Goal: Task Accomplishment & Management: Use online tool/utility

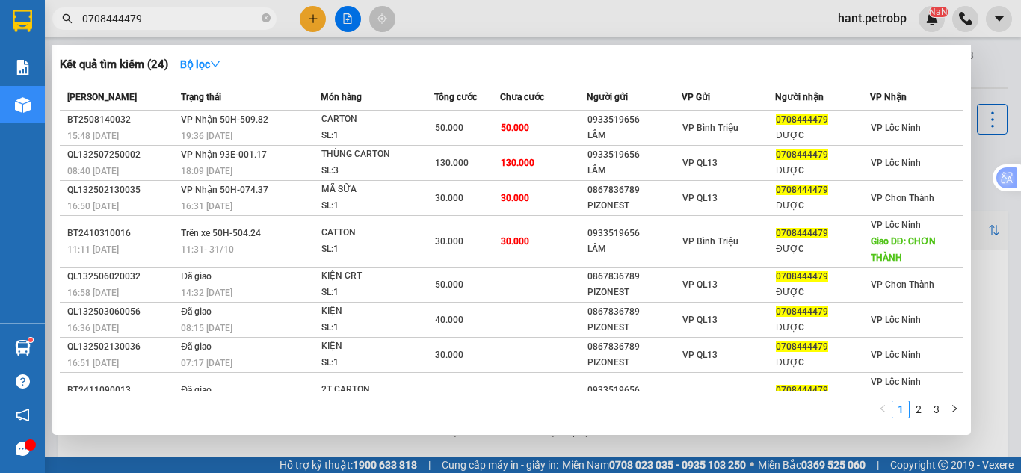
click at [985, 69] on div at bounding box center [510, 236] width 1021 height 473
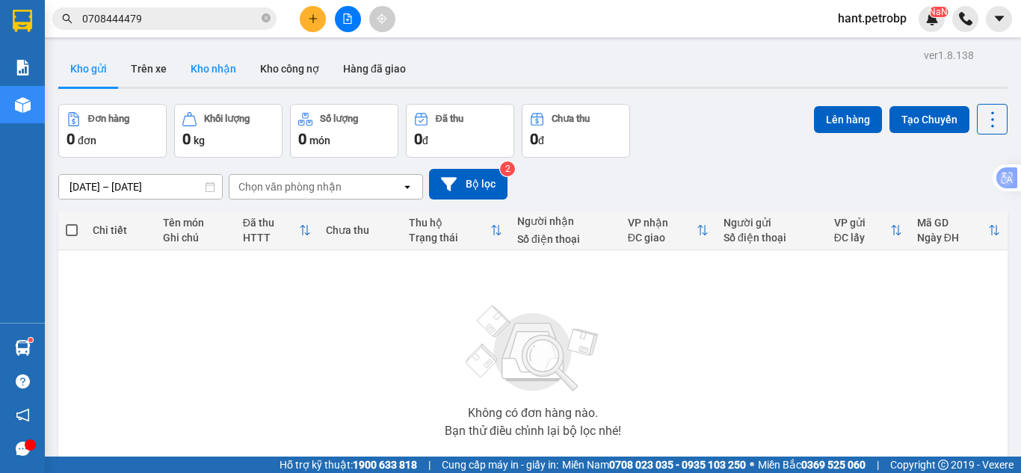
click at [206, 73] on button "Kho nhận" at bounding box center [214, 69] width 70 height 36
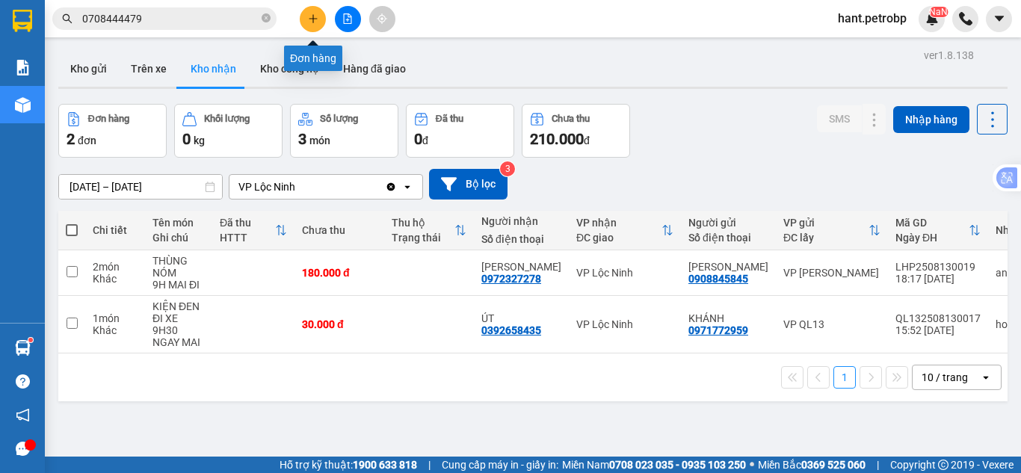
click at [306, 22] on button at bounding box center [313, 19] width 26 height 26
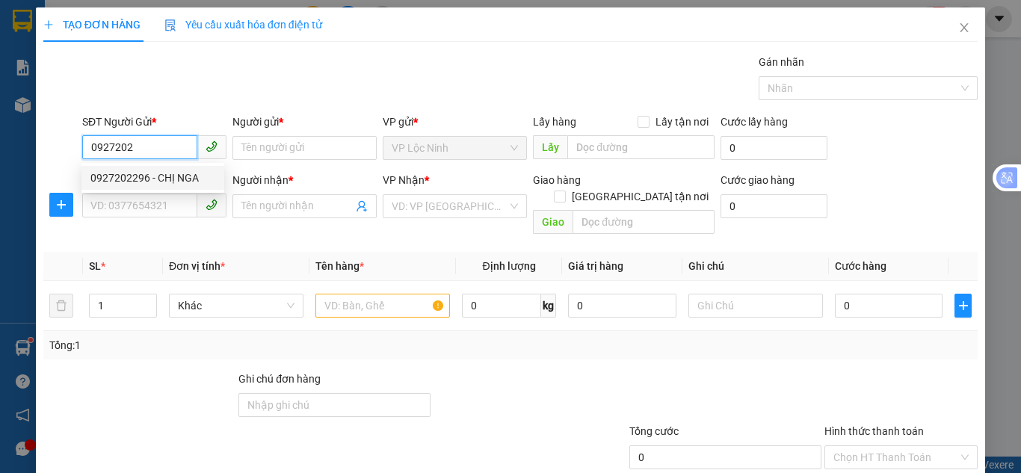
click at [135, 177] on div "0927202296 - CHỊ NGA" at bounding box center [152, 178] width 125 height 16
type input "0927202296"
type input "CHỊ NGA"
type input "0976092273"
type input "C THẮM"
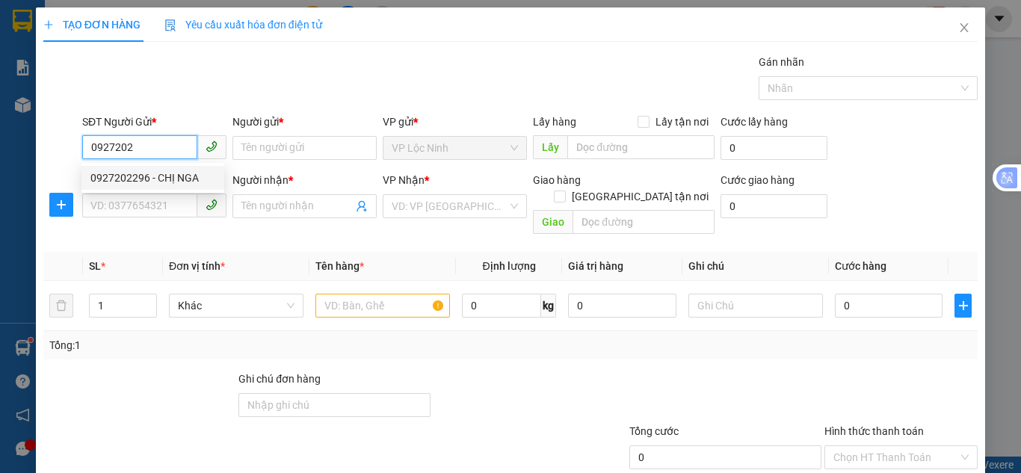
type input "TÂN KHAI AO CÁ BÁC HỒ"
type input "40.000"
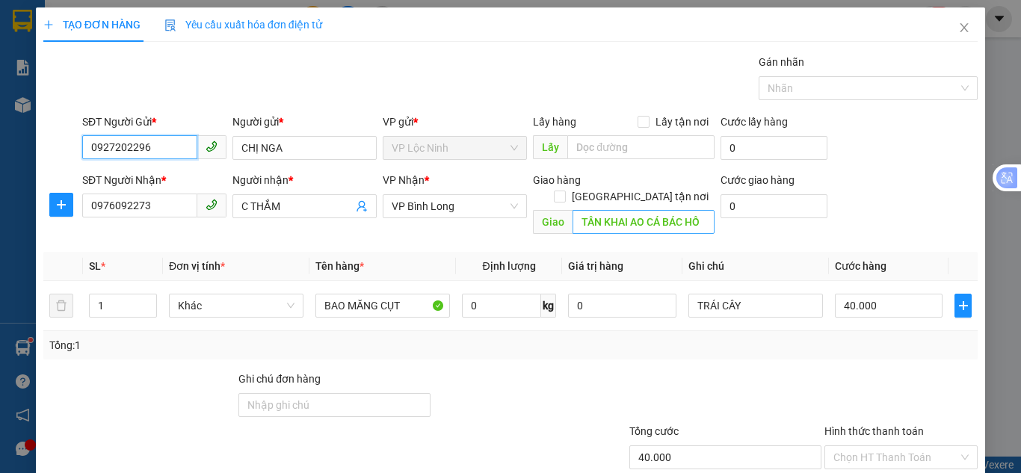
type input "0927202296"
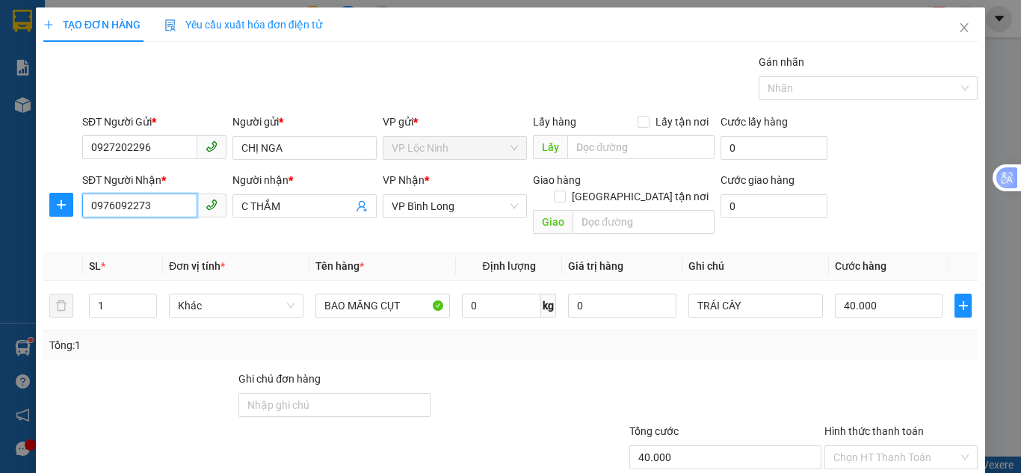
click at [161, 198] on input "0976092273" at bounding box center [139, 206] width 115 height 24
type input "0"
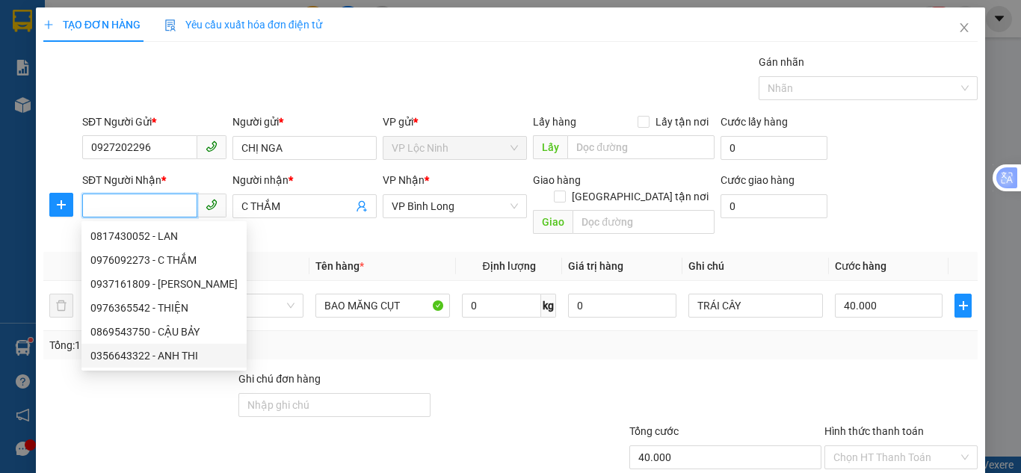
click at [135, 358] on div "0356643322 - ANH THI" at bounding box center [163, 356] width 147 height 16
type input "0356643322"
type input "ANH THI"
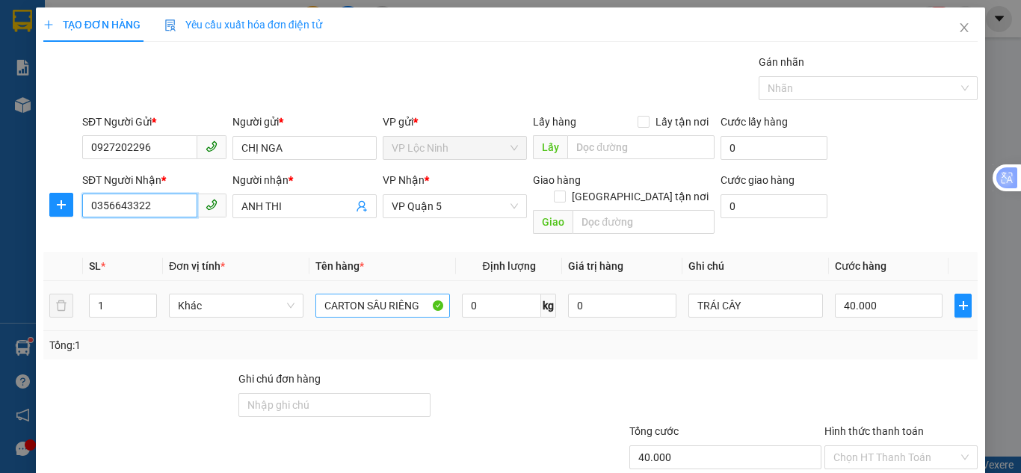
type input "0356643322"
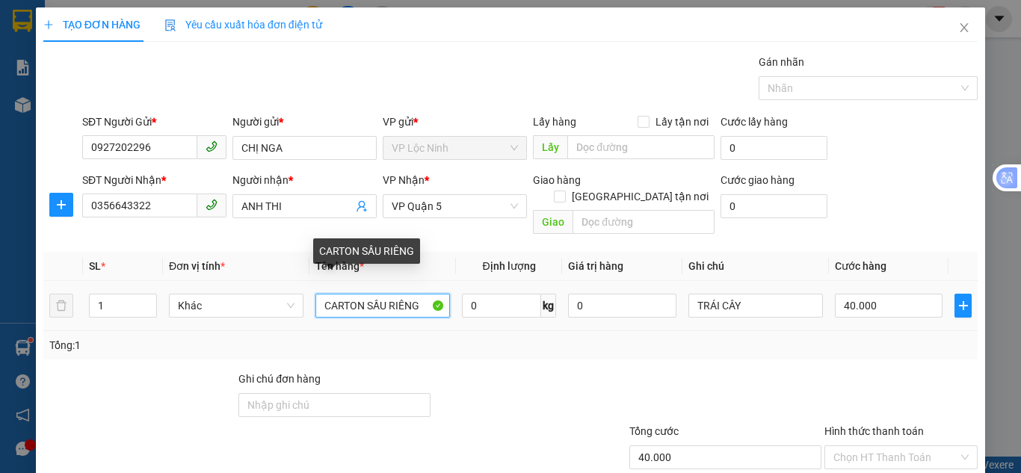
drag, startPoint x: 322, startPoint y: 290, endPoint x: 444, endPoint y: 308, distance: 123.2
click at [444, 308] on td "CARTON SẦU RIÊNG" at bounding box center [383, 306] width 147 height 50
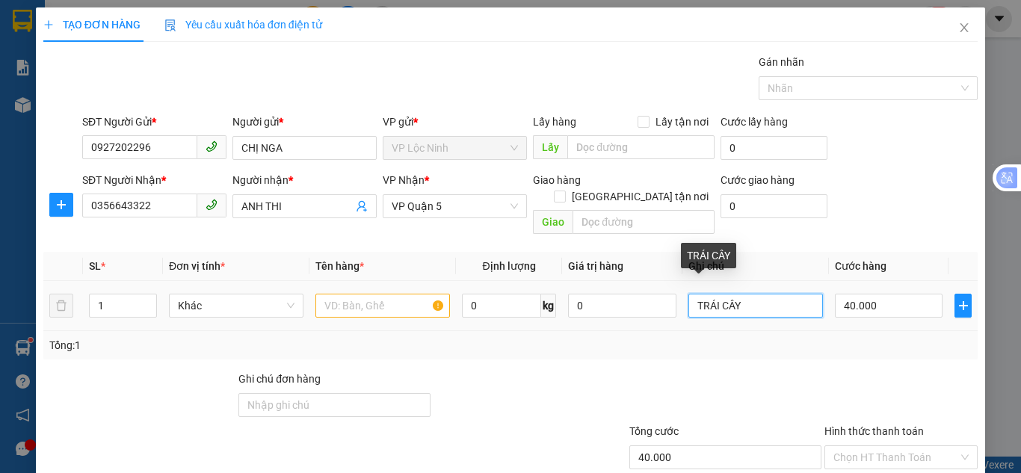
drag, startPoint x: 746, startPoint y: 288, endPoint x: 561, endPoint y: 300, distance: 185.8
click at [561, 300] on tr "1 Khác 0 kg 0 TRÁI CÂY 40.000" at bounding box center [510, 306] width 935 height 50
click at [363, 295] on input "text" at bounding box center [383, 306] width 135 height 24
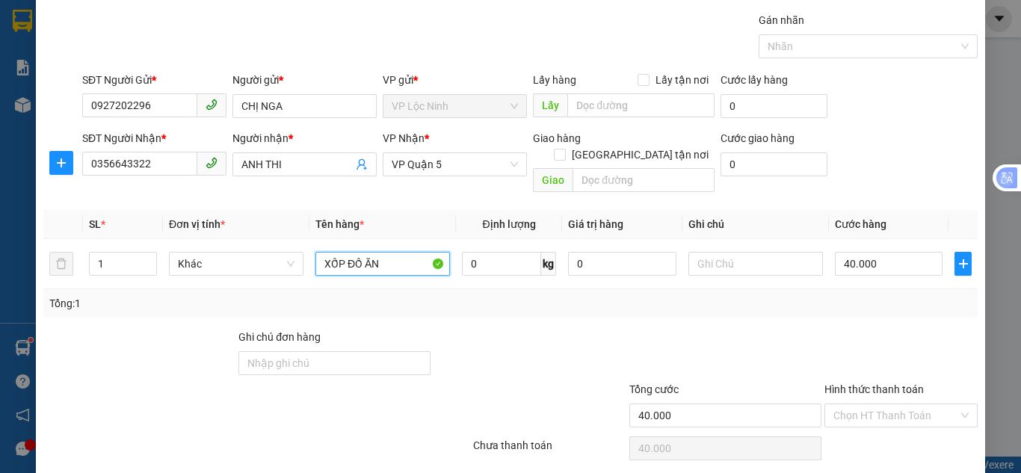
scroll to position [80, 0]
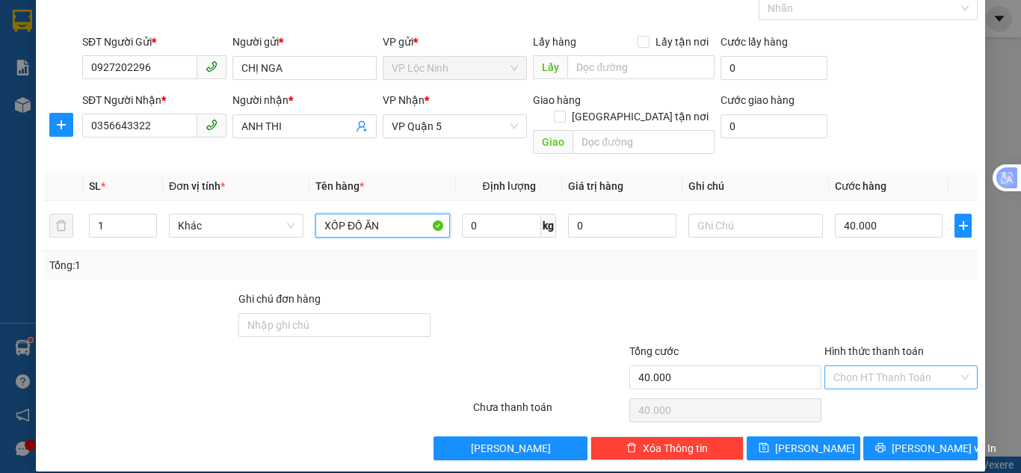
type input "XỐP ĐỒ ĂN"
click at [855, 366] on input "Hình thức thanh toán" at bounding box center [896, 377] width 125 height 22
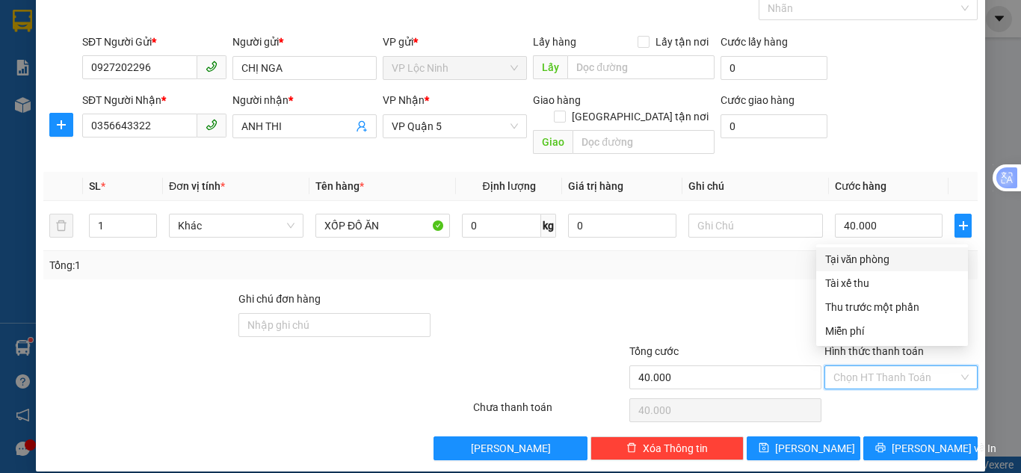
click at [851, 252] on div "Tại văn phòng" at bounding box center [892, 259] width 134 height 16
type input "0"
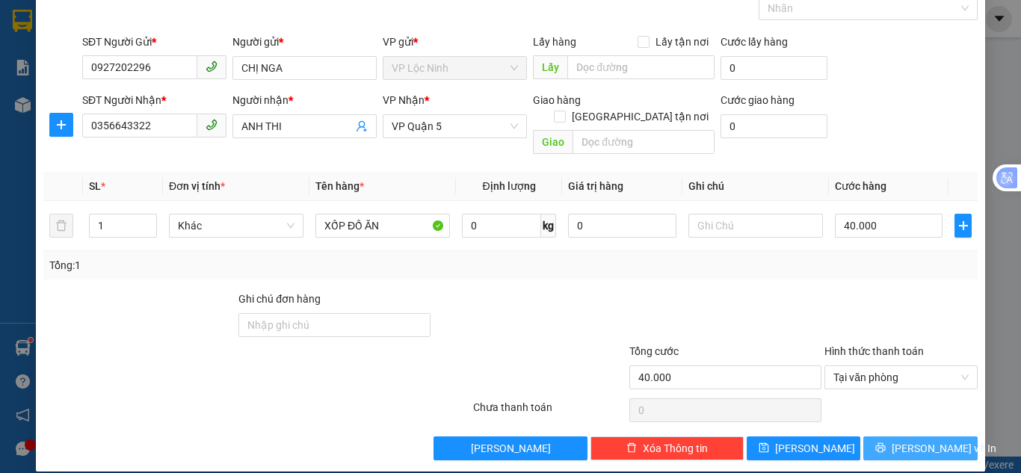
click at [906, 440] on span "[PERSON_NAME] và In" at bounding box center [944, 448] width 105 height 16
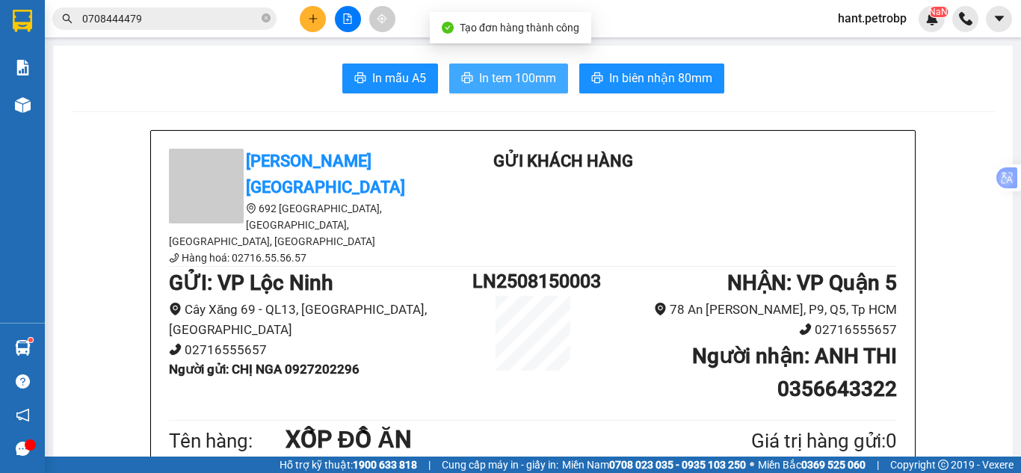
click at [508, 87] on span "In tem 100mm" at bounding box center [517, 78] width 77 height 19
drag, startPoint x: 468, startPoint y: 76, endPoint x: 495, endPoint y: 76, distance: 26.9
click at [473, 76] on button "In tem 100mm" at bounding box center [508, 79] width 119 height 30
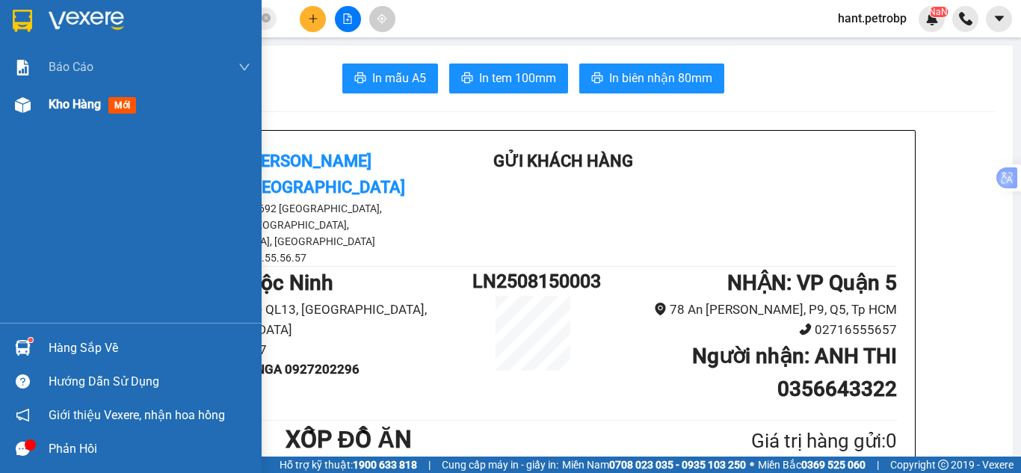
click at [44, 118] on div "Kho hàng mới" at bounding box center [131, 104] width 262 height 37
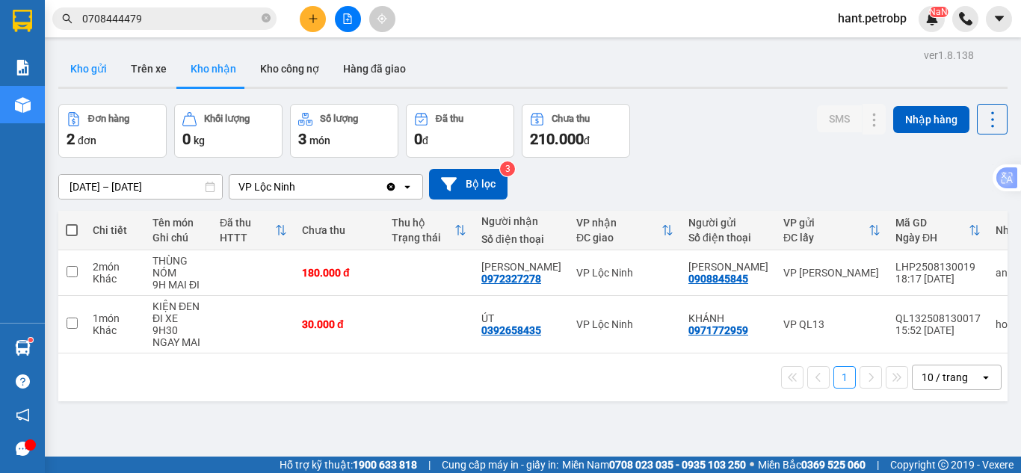
click at [87, 76] on button "Kho gửi" at bounding box center [88, 69] width 61 height 36
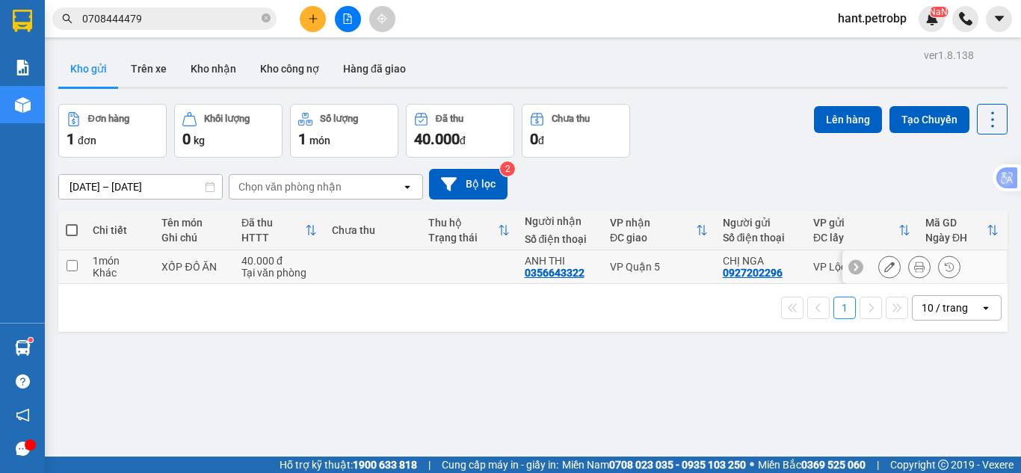
click at [76, 264] on input "checkbox" at bounding box center [72, 265] width 11 height 11
checkbox input "true"
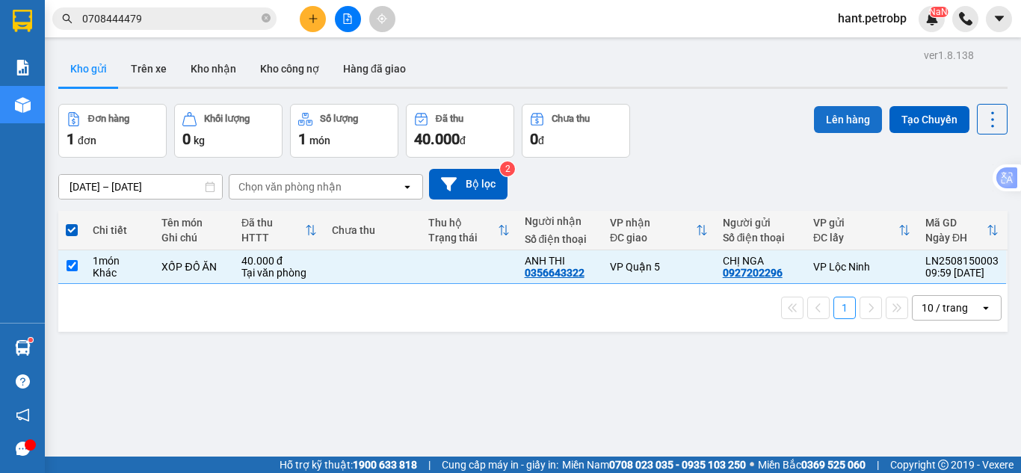
click at [814, 126] on button "Lên hàng" at bounding box center [848, 119] width 68 height 27
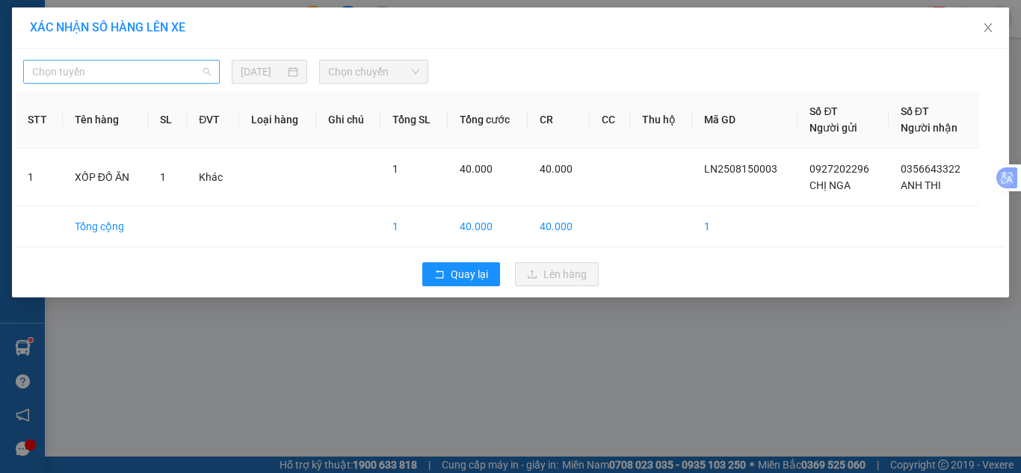
click at [170, 76] on span "Chọn tuyến" at bounding box center [121, 72] width 179 height 22
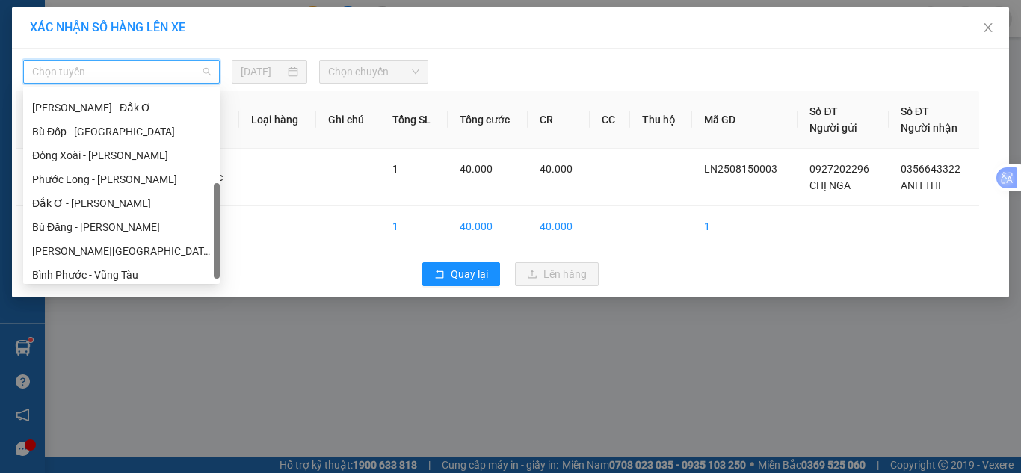
scroll to position [287, 0]
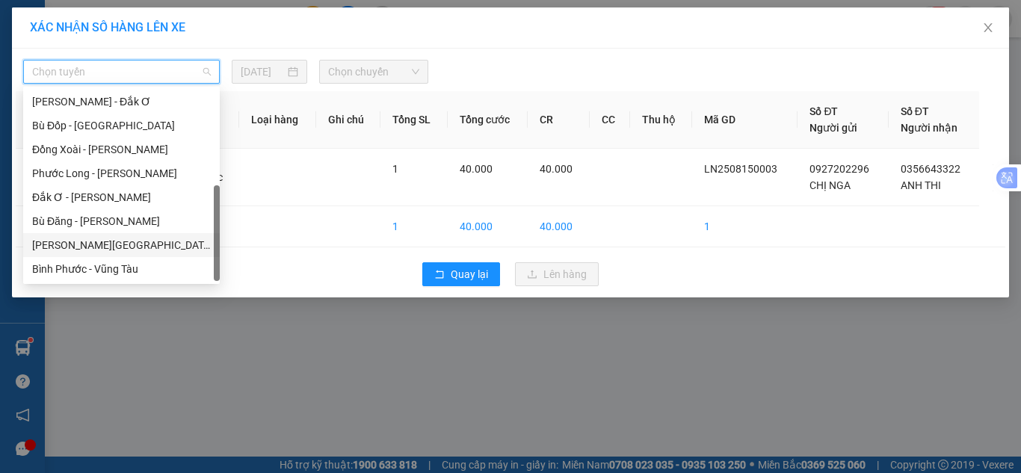
click at [90, 241] on div "[PERSON_NAME][GEOGRAPHIC_DATA]" at bounding box center [121, 245] width 179 height 16
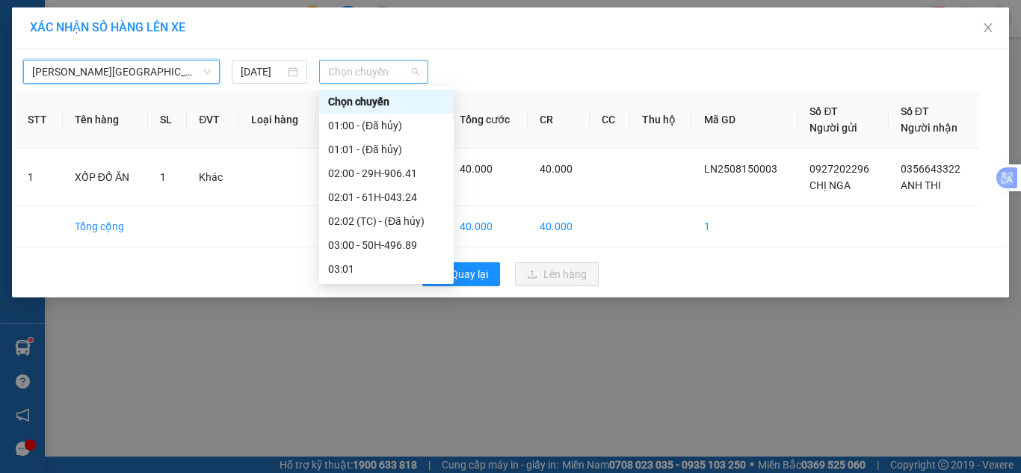
click at [389, 71] on span "Chọn chuyến" at bounding box center [374, 72] width 92 height 22
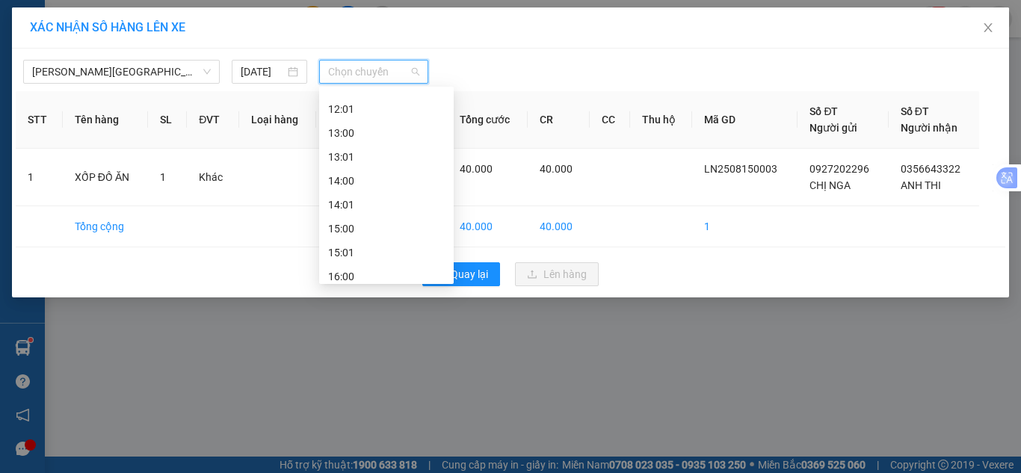
scroll to position [449, 0]
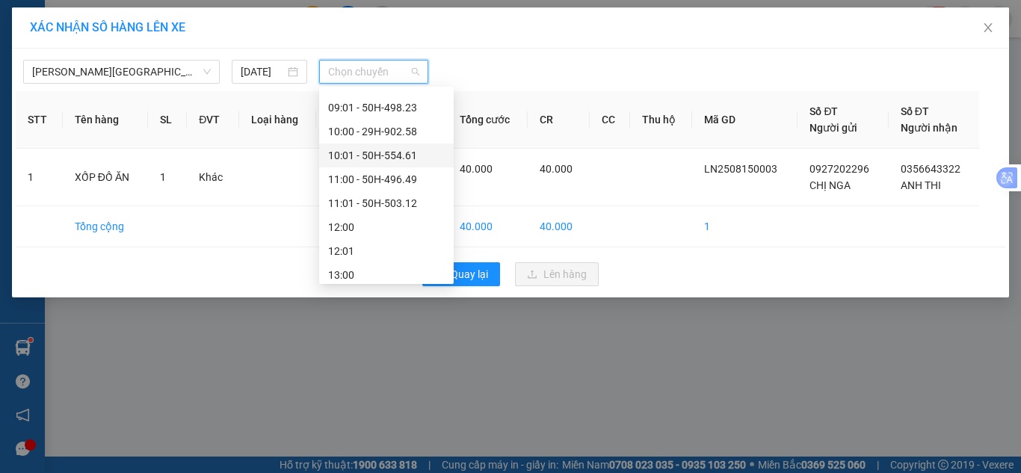
click at [383, 150] on div "10:01 - 50H-554.61" at bounding box center [386, 155] width 117 height 16
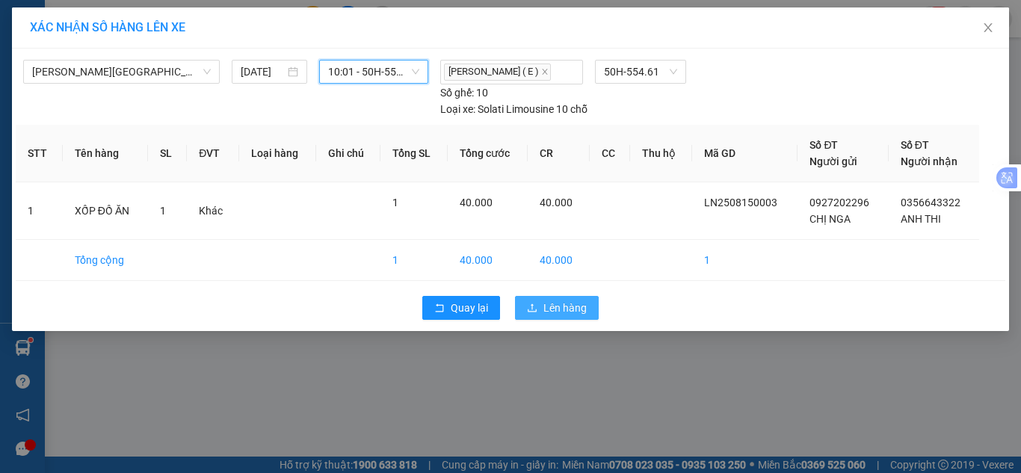
click at [544, 301] on span "Lên hàng" at bounding box center [565, 308] width 43 height 16
